Goal: Check status

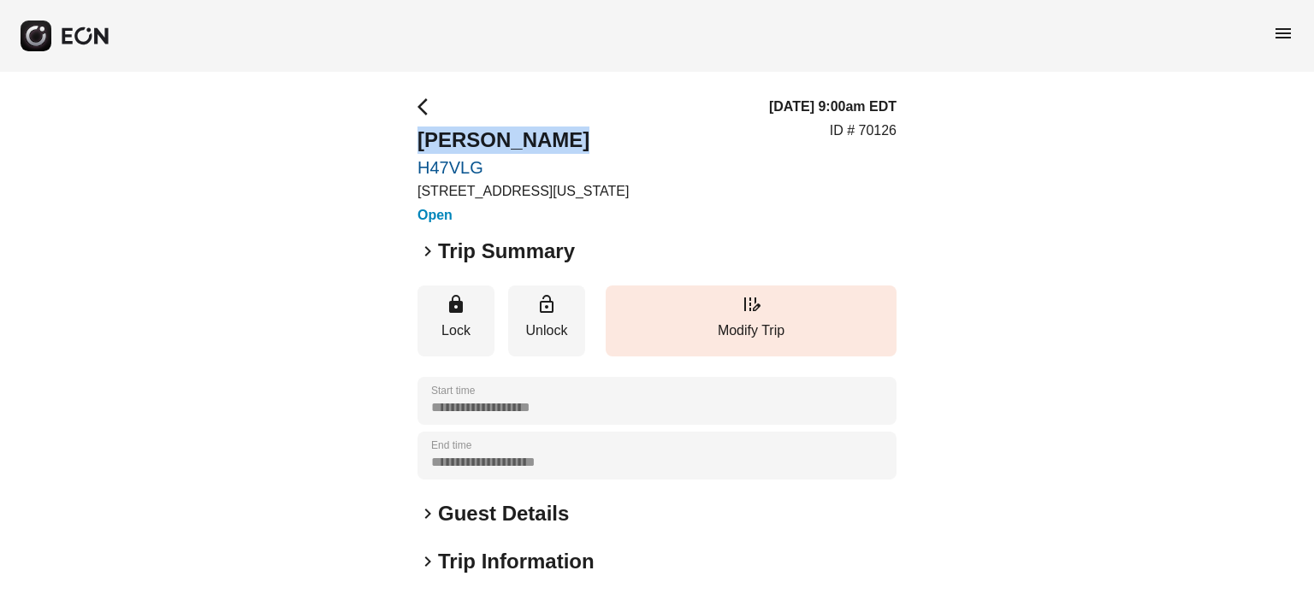
drag, startPoint x: 536, startPoint y: 129, endPoint x: 558, endPoint y: 133, distance: 21.7
click at [558, 133] on div "**********" at bounding box center [657, 463] width 1314 height 782
copy h2 "Silas Schulte"
click at [872, 129] on p "ID # 70126" at bounding box center [863, 131] width 67 height 21
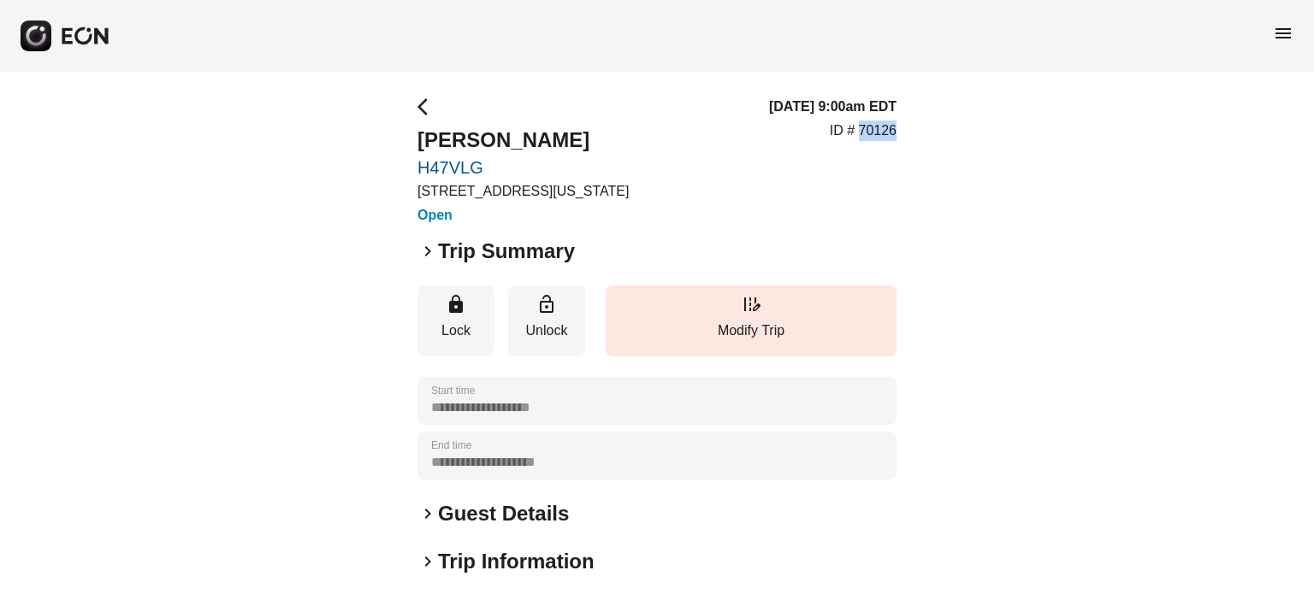
copy p "70126"
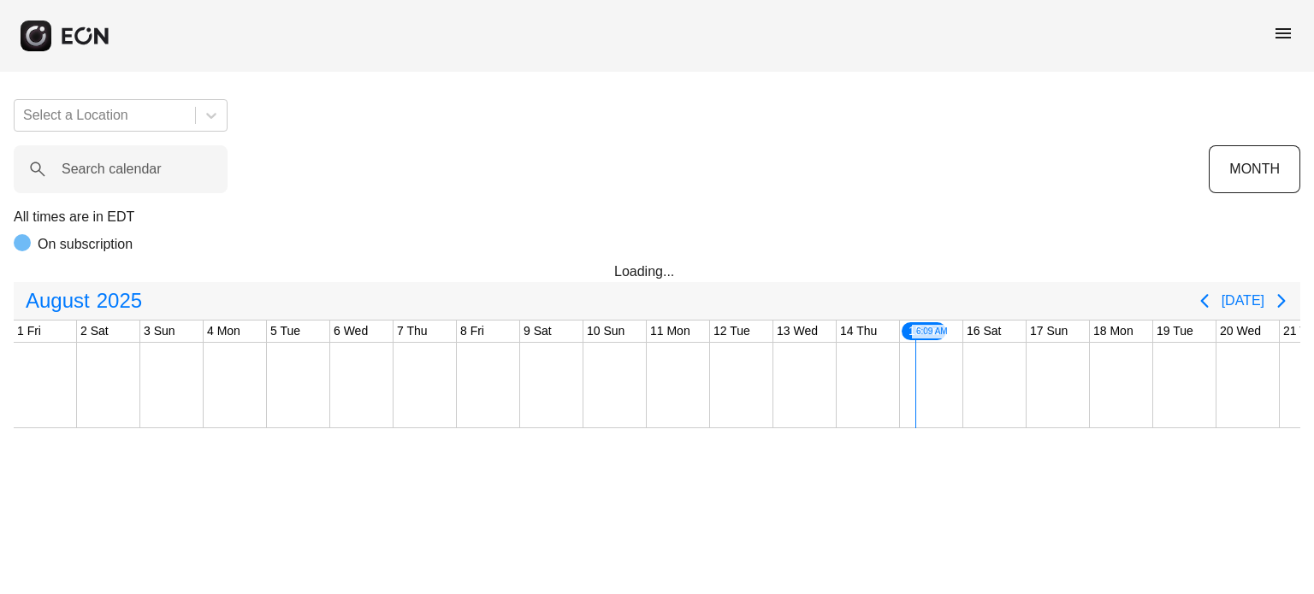
scroll to position [0, 675]
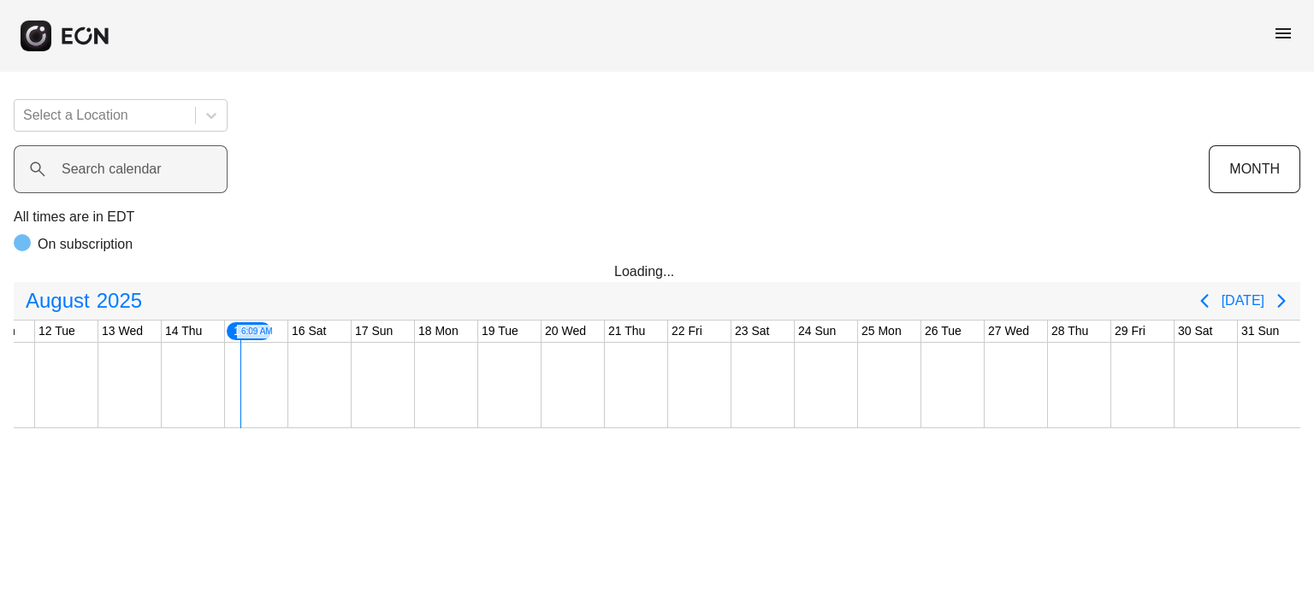
click at [151, 161] on label "Search calendar" at bounding box center [112, 169] width 100 height 21
click at [151, 161] on calendar "Search calendar" at bounding box center [121, 169] width 214 height 48
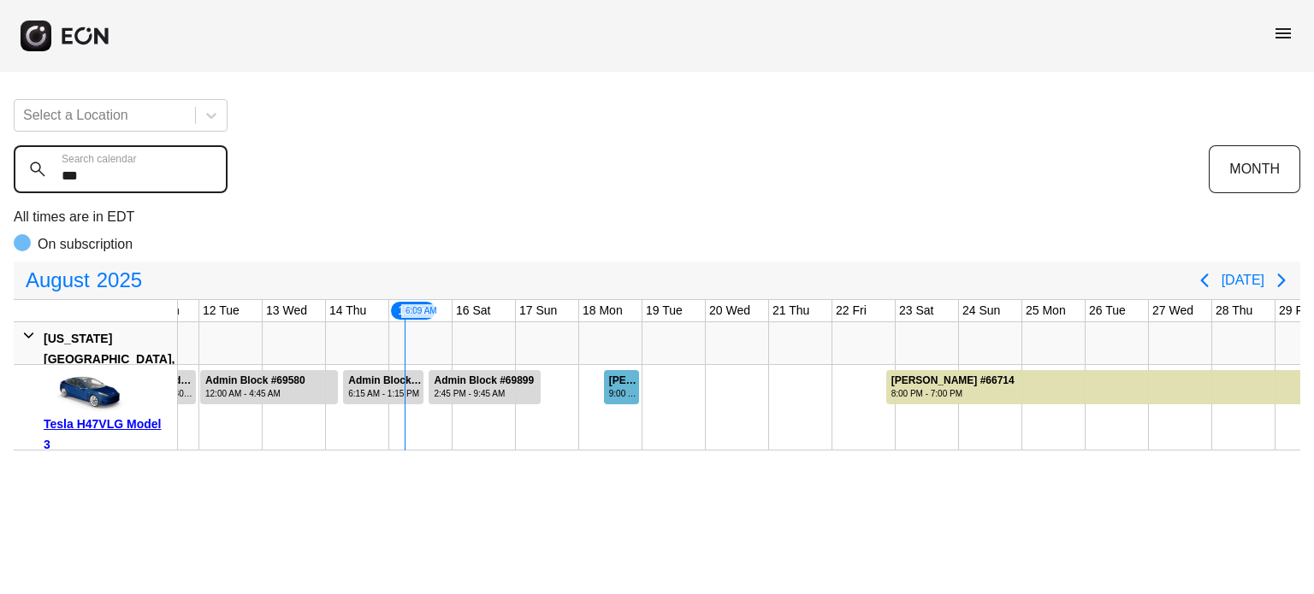
type calendar "***"
click at [618, 397] on div "9:00 AM - 11:00 PM" at bounding box center [623, 393] width 28 height 13
click at [617, 397] on div "9:00 AM - 11:00 PM" at bounding box center [623, 393] width 28 height 13
